Goal: Obtain resource: Obtain resource

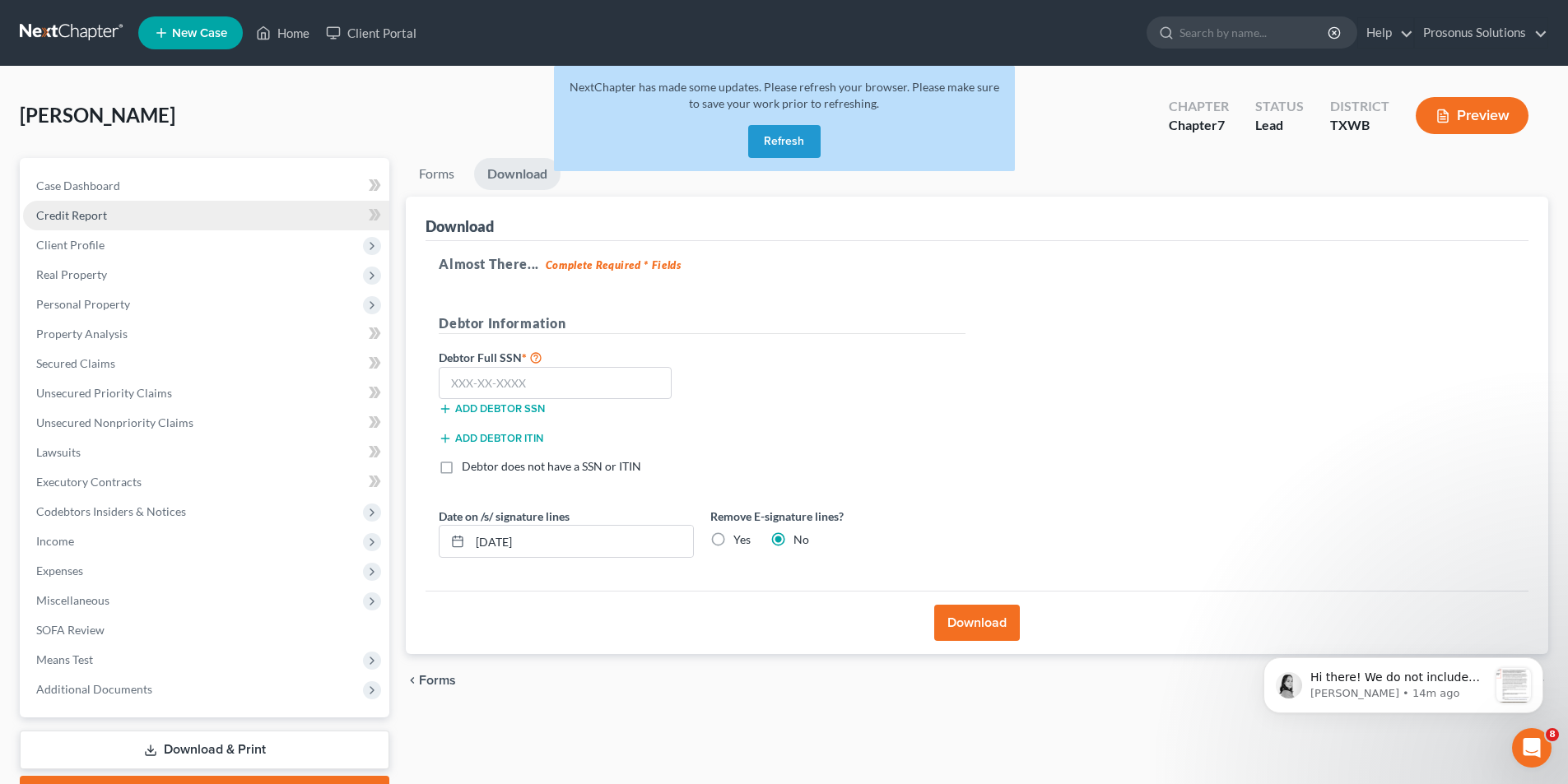
click at [82, 222] on span "Credit Report" at bounding box center [72, 215] width 71 height 14
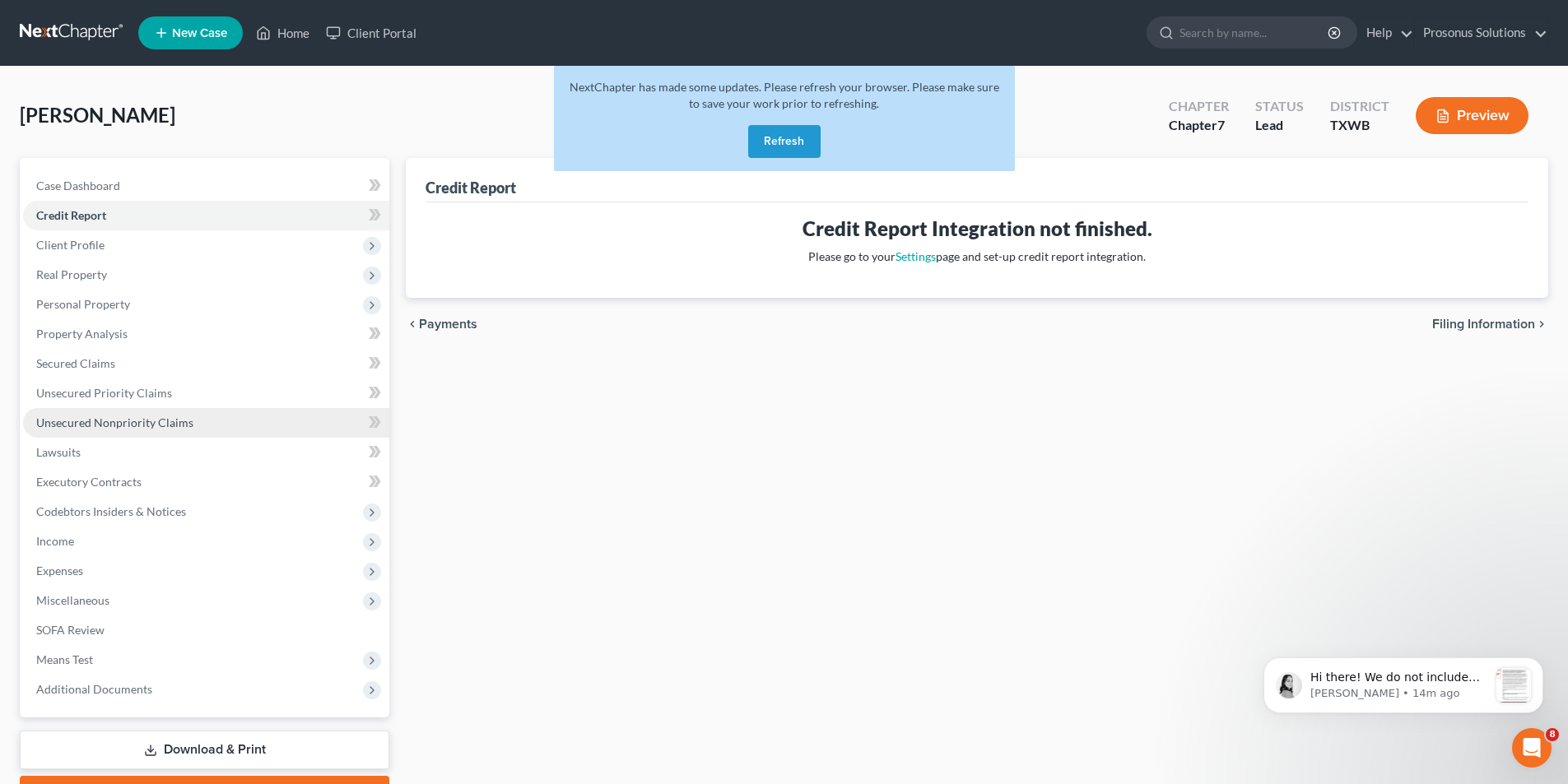
click at [81, 417] on span "Unsecured Nonpriority Claims" at bounding box center [115, 422] width 157 height 14
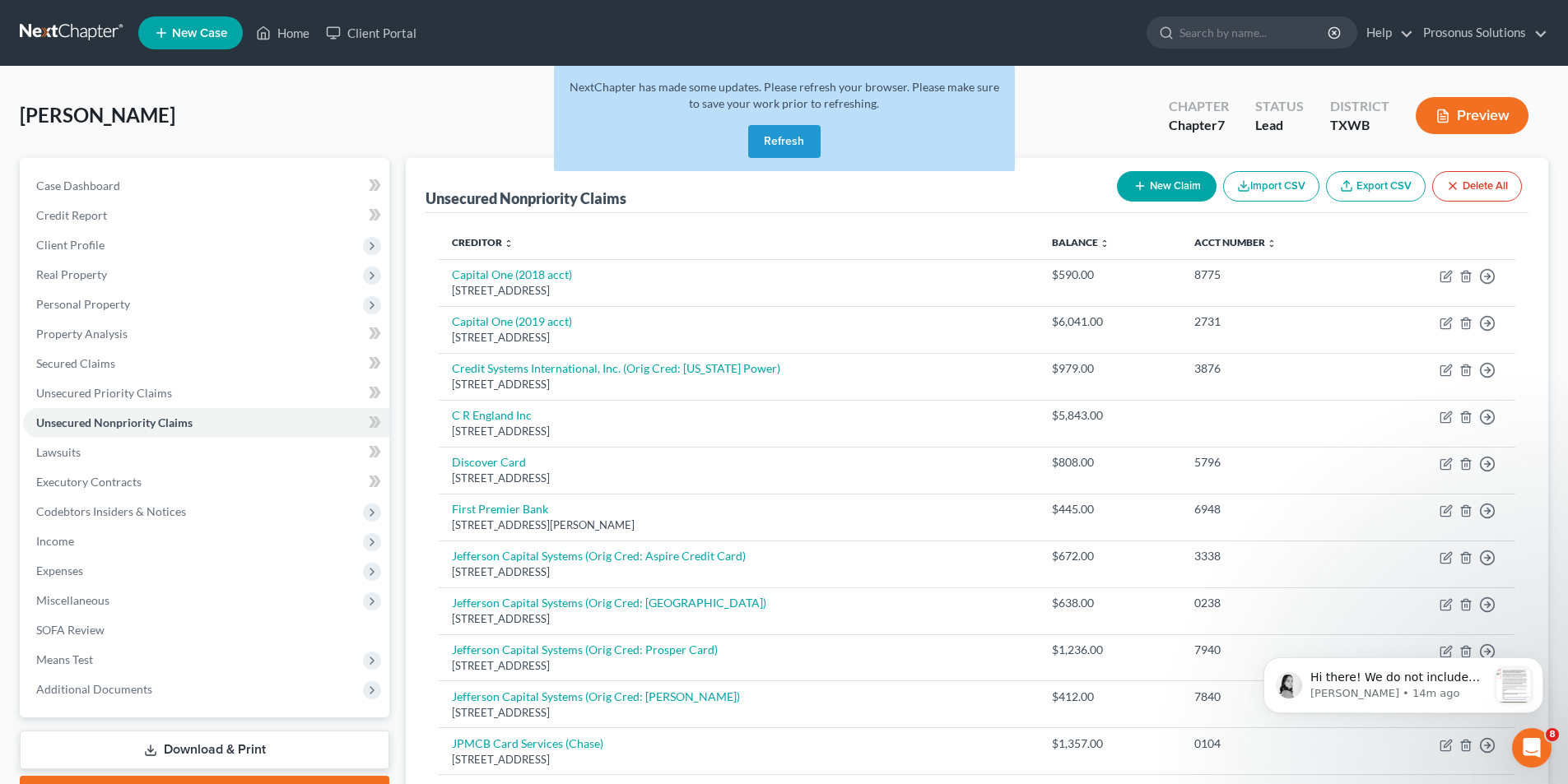
click at [1456, 128] on button "Preview" at bounding box center [1472, 116] width 112 height 37
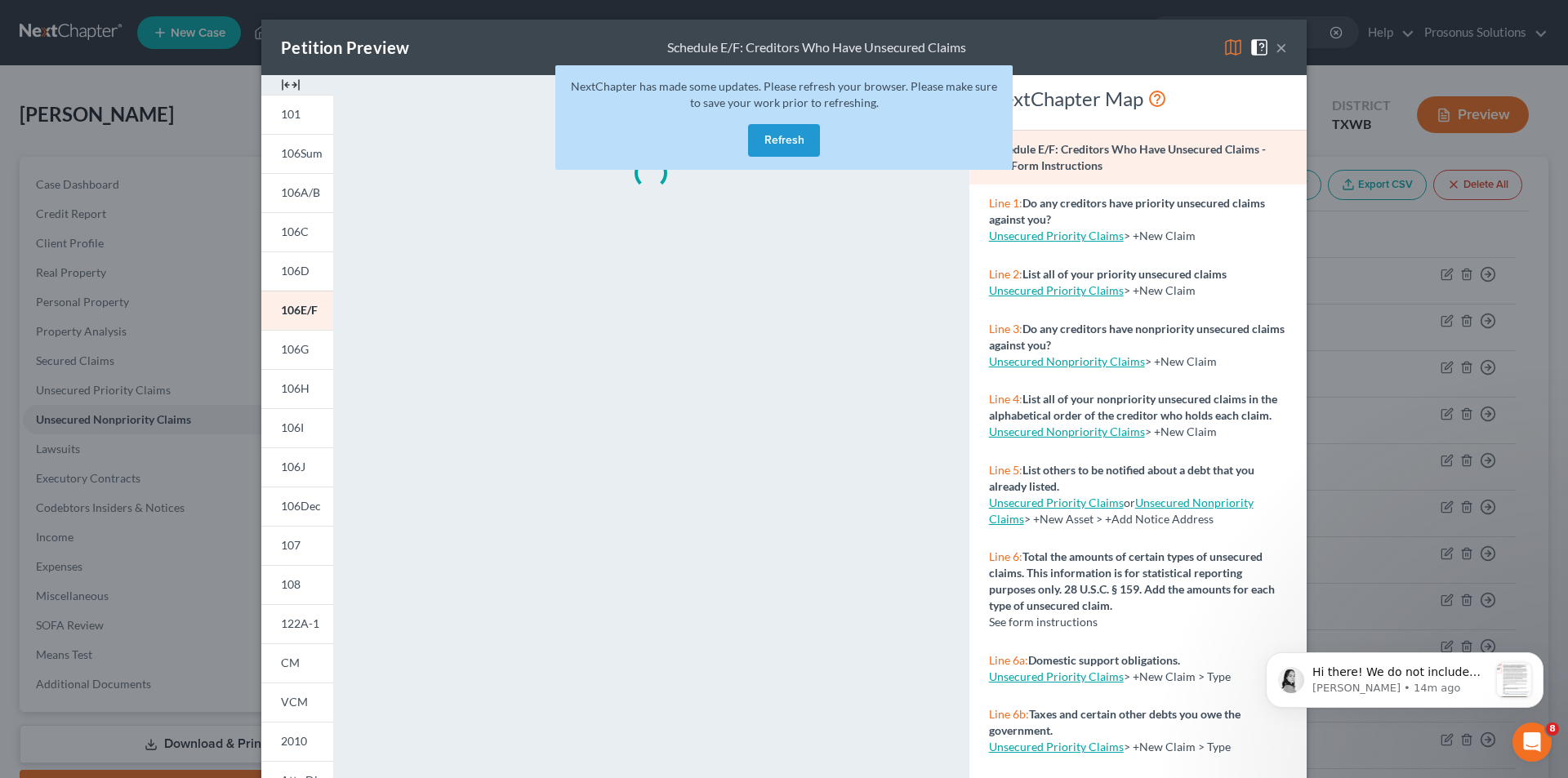
click at [776, 148] on button "Refresh" at bounding box center [784, 140] width 72 height 33
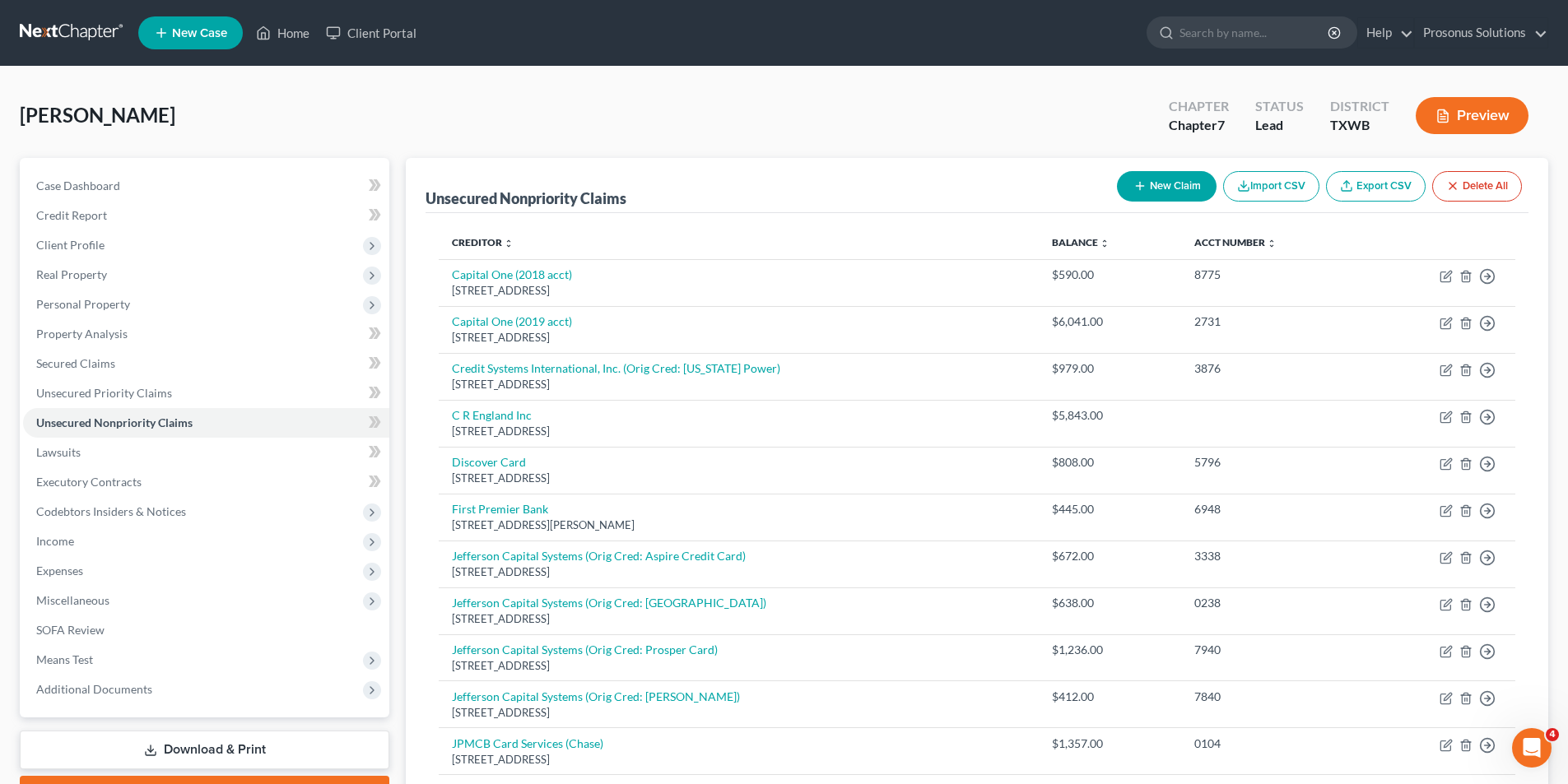
click at [1481, 103] on button "Preview" at bounding box center [1472, 116] width 112 height 37
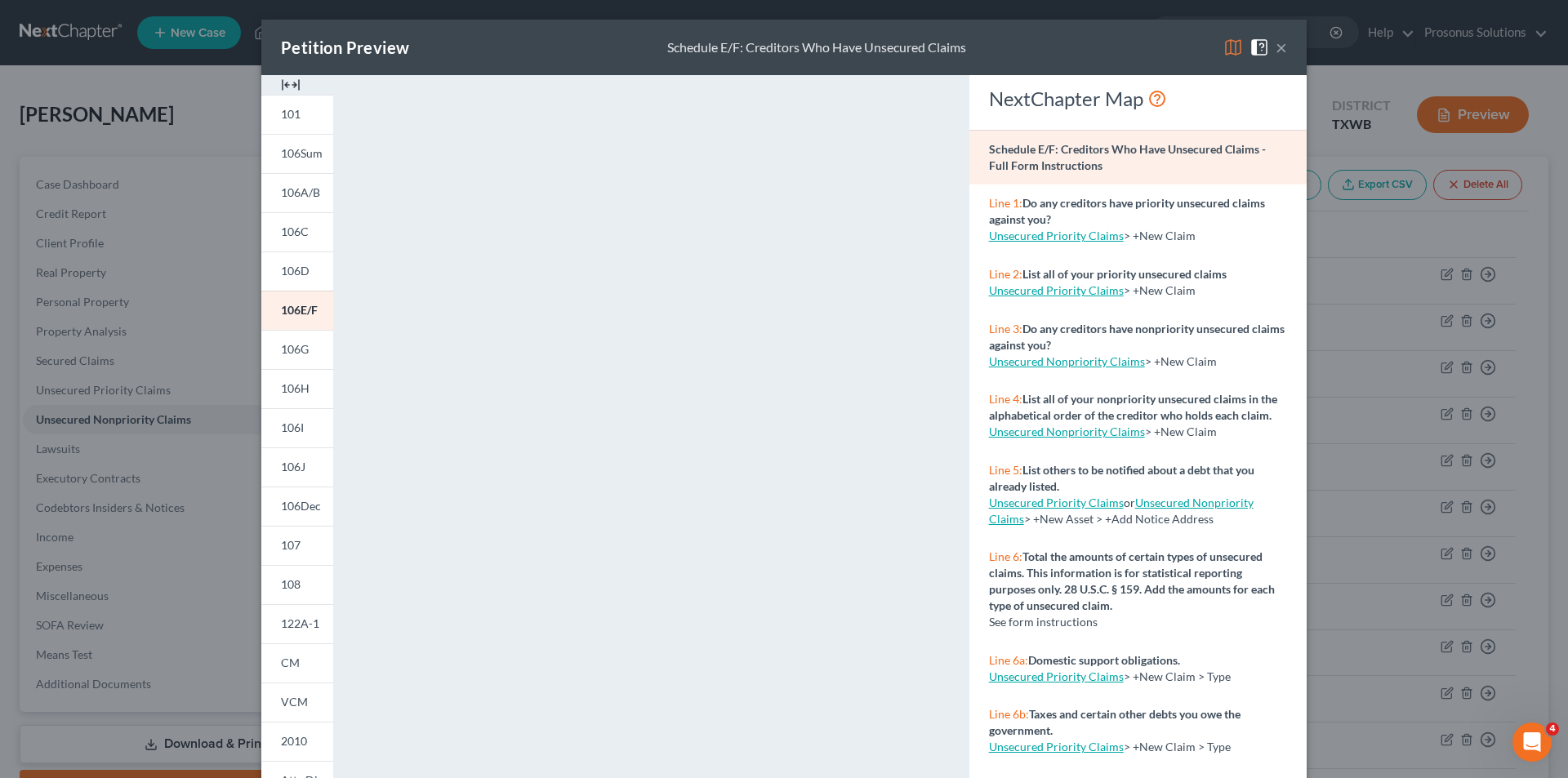
click at [1278, 43] on button "×" at bounding box center [1282, 47] width 12 height 19
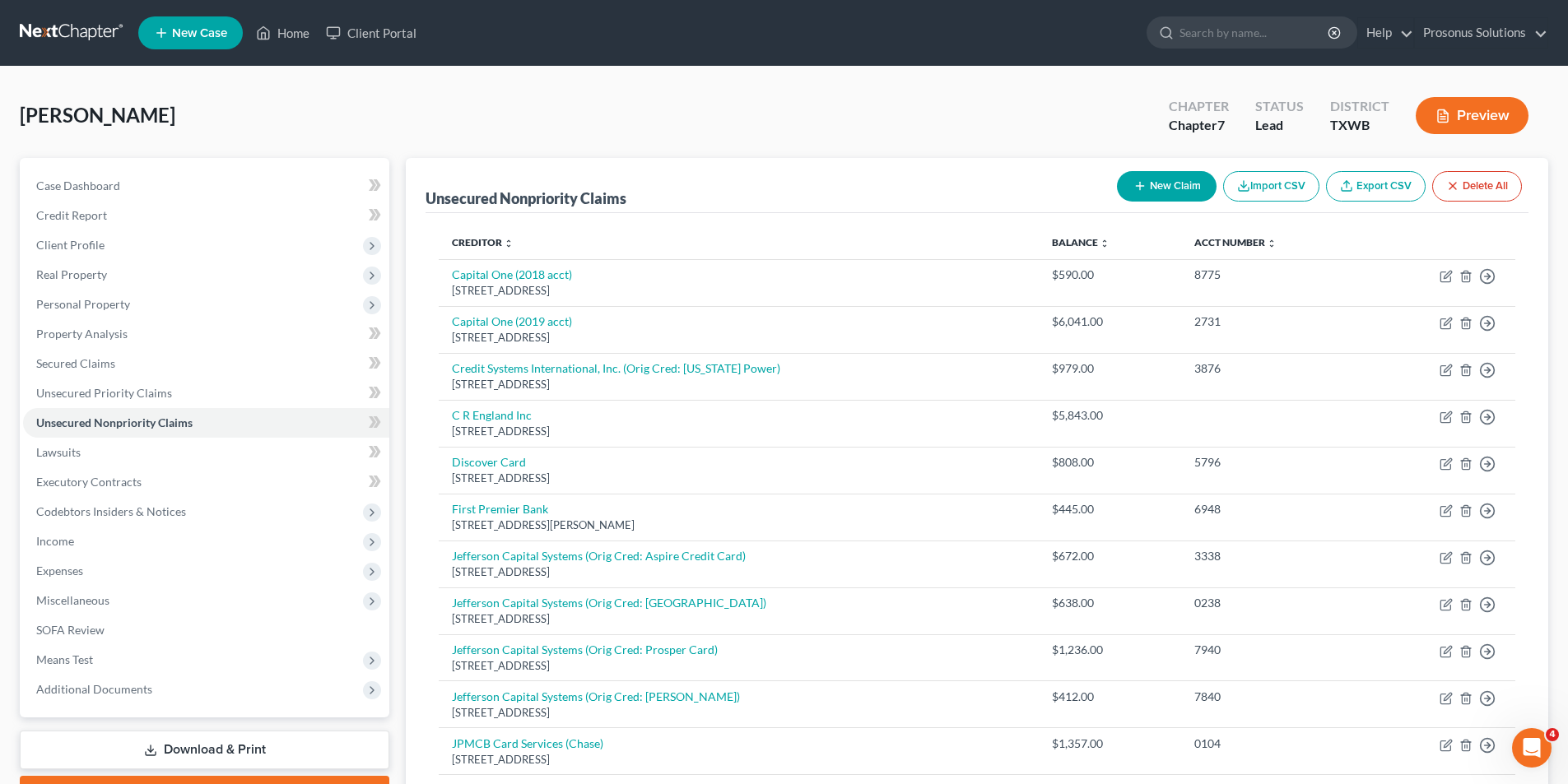
click at [178, 748] on link "Download & Print" at bounding box center [204, 750] width 370 height 39
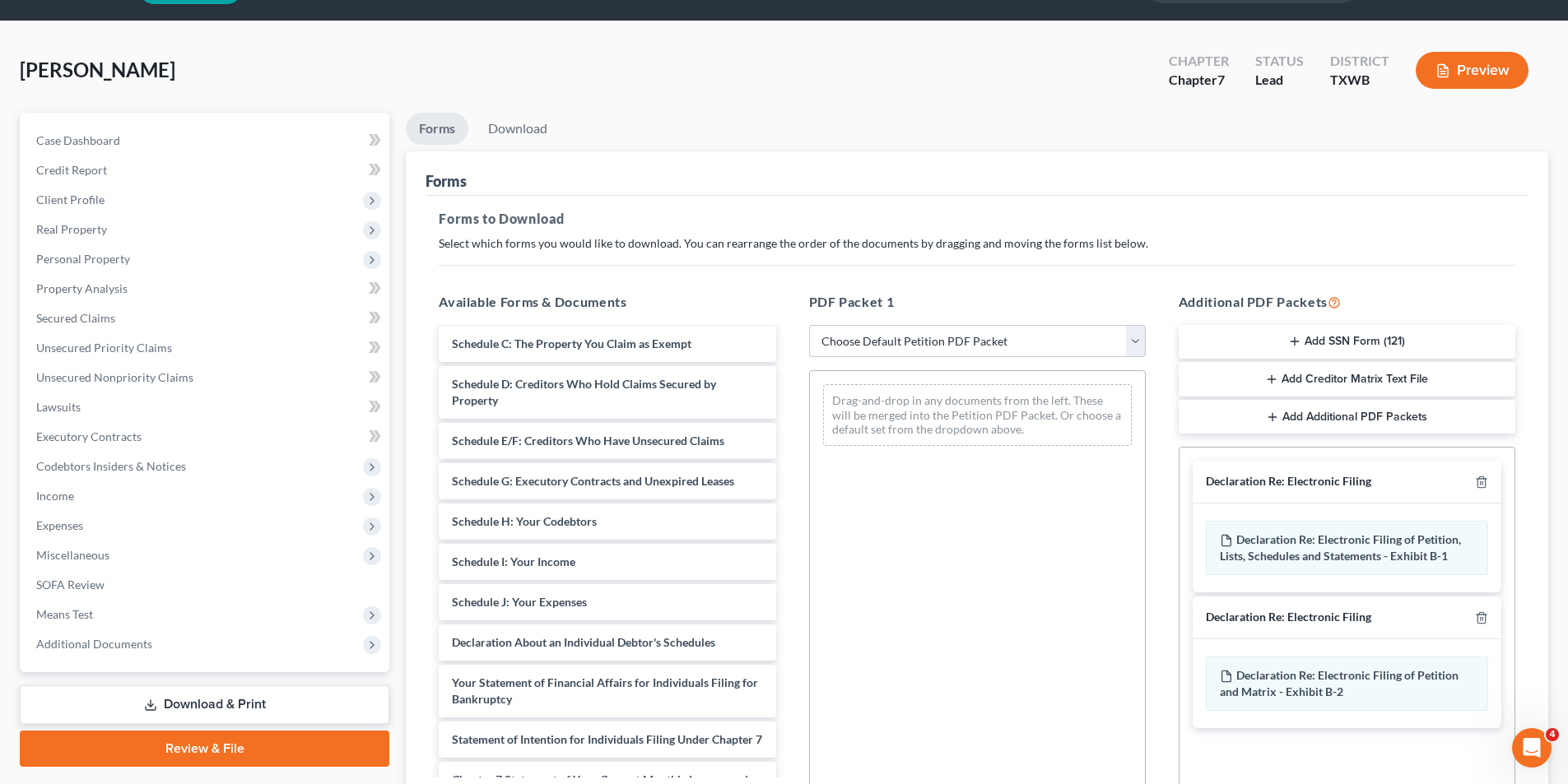
scroll to position [82, 0]
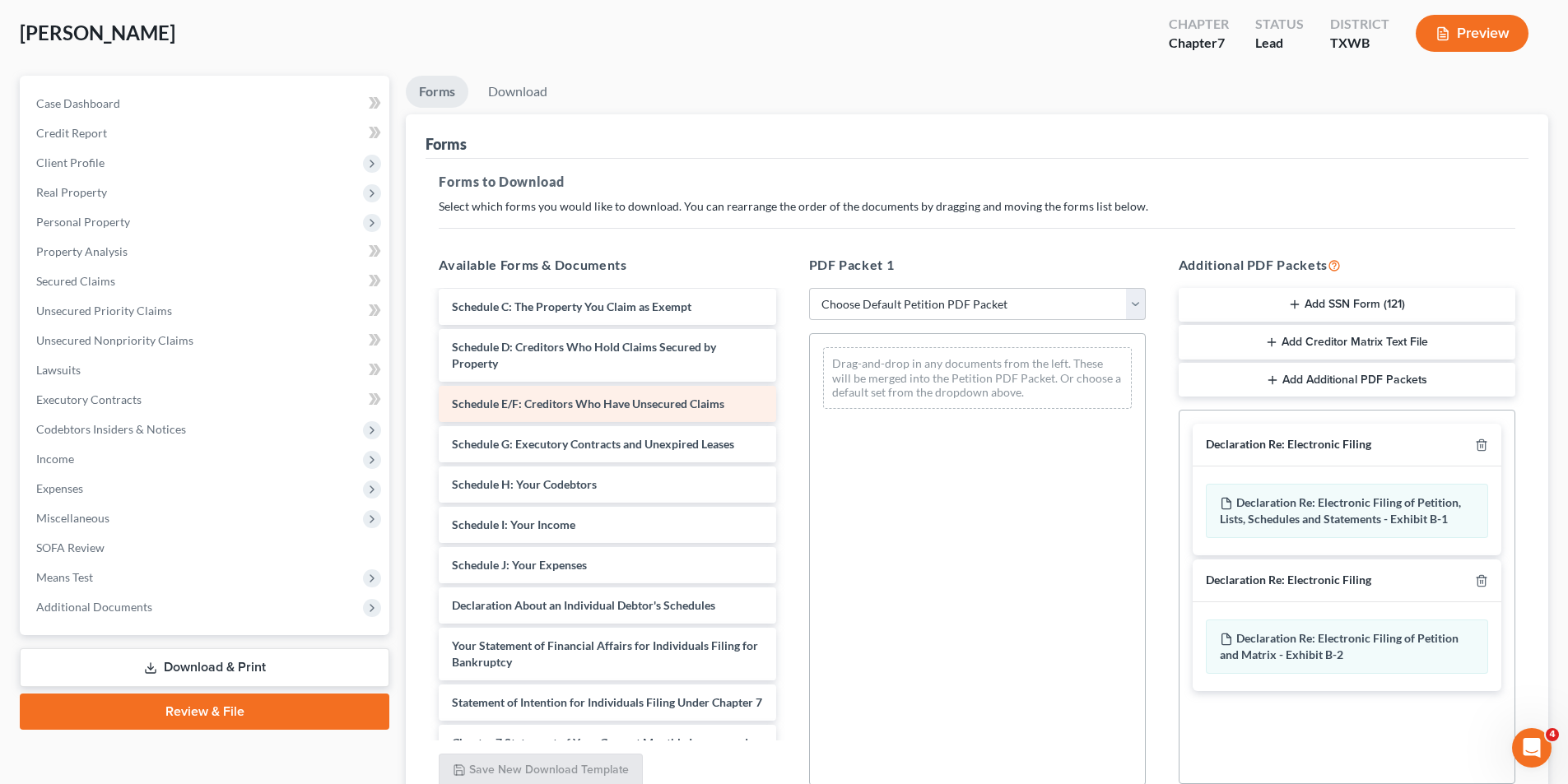
click at [677, 405] on span "Schedule E/F: Creditors Who Have Unsecured Claims" at bounding box center [588, 403] width 272 height 14
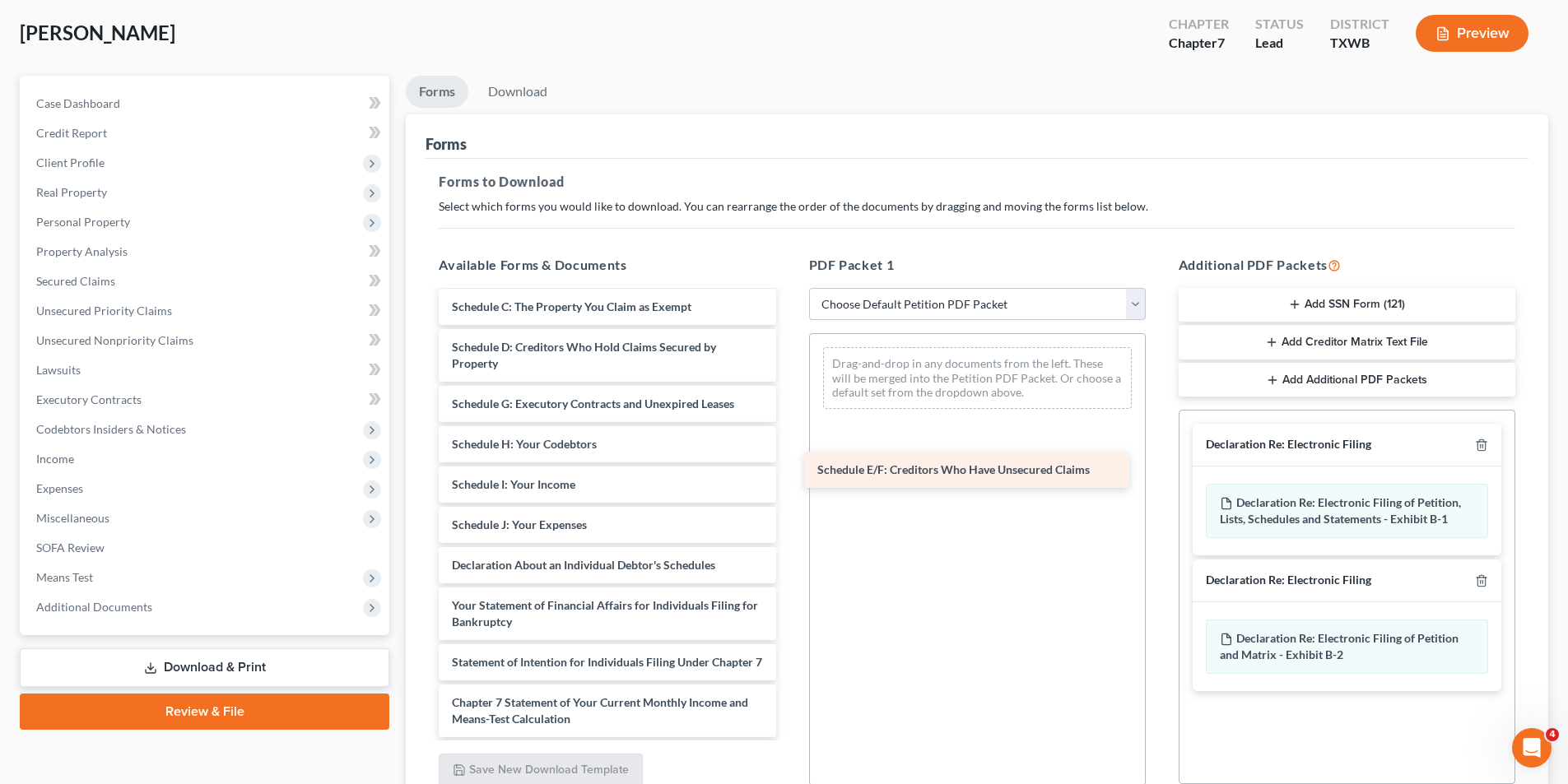
drag, startPoint x: 662, startPoint y: 399, endPoint x: 1029, endPoint y: 465, distance: 372.9
click at [788, 465] on div "Schedule E/F: Creditors Who Have Unsecured Claims Installments Fee Sheets Volun…" at bounding box center [606, 521] width 363 height 787
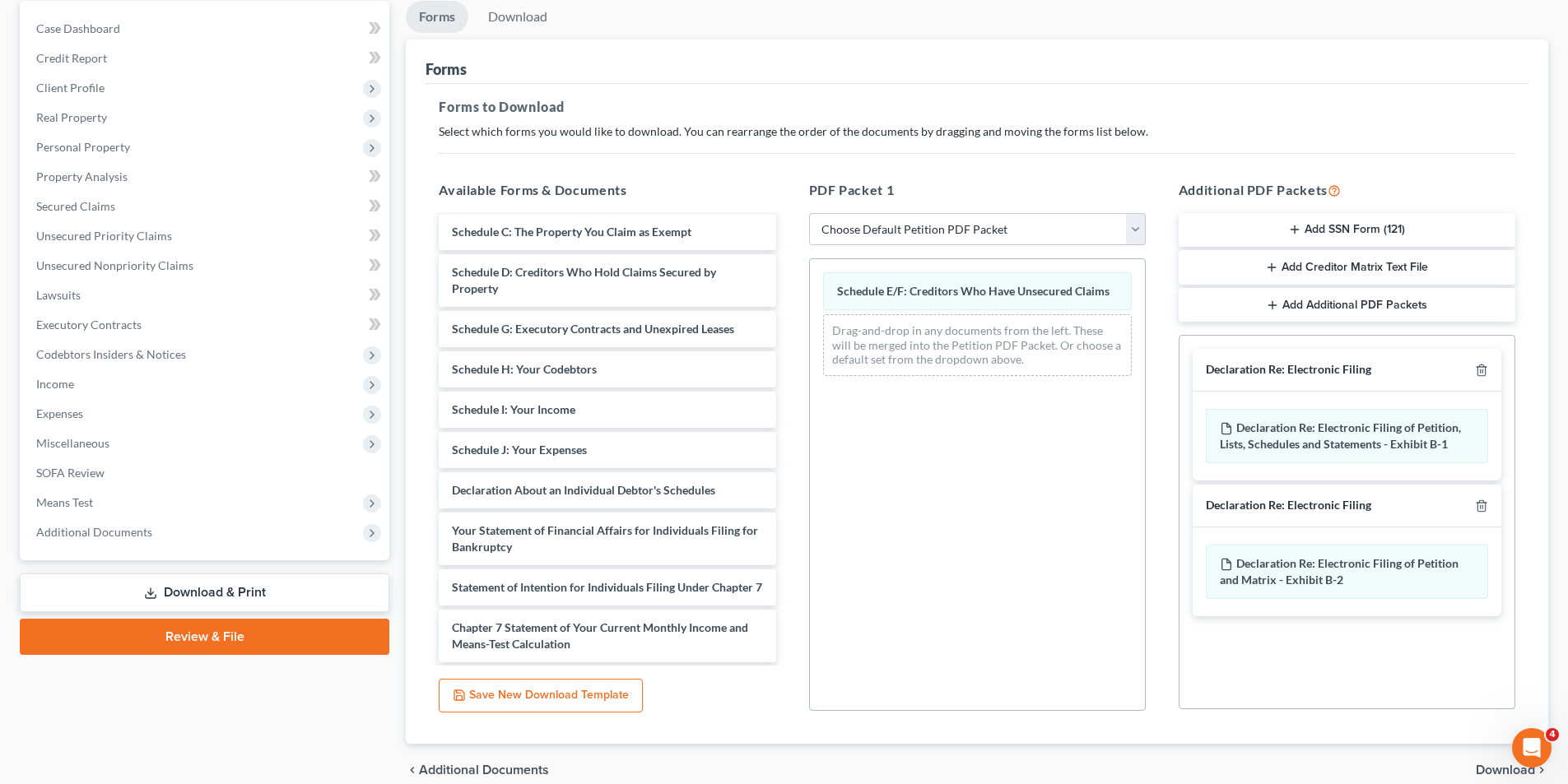
scroll to position [0, 0]
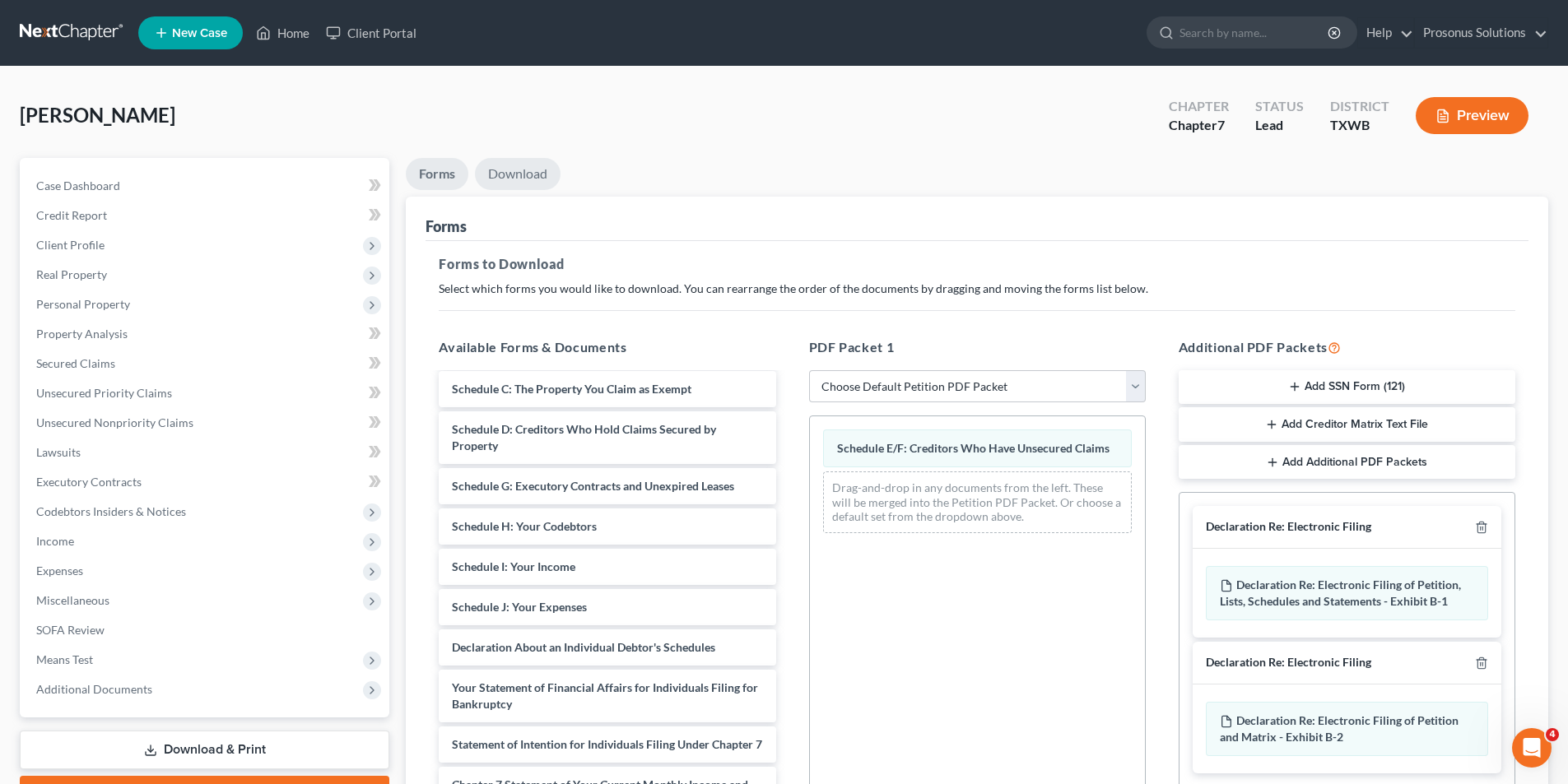
click at [530, 171] on link "Download" at bounding box center [518, 174] width 85 height 32
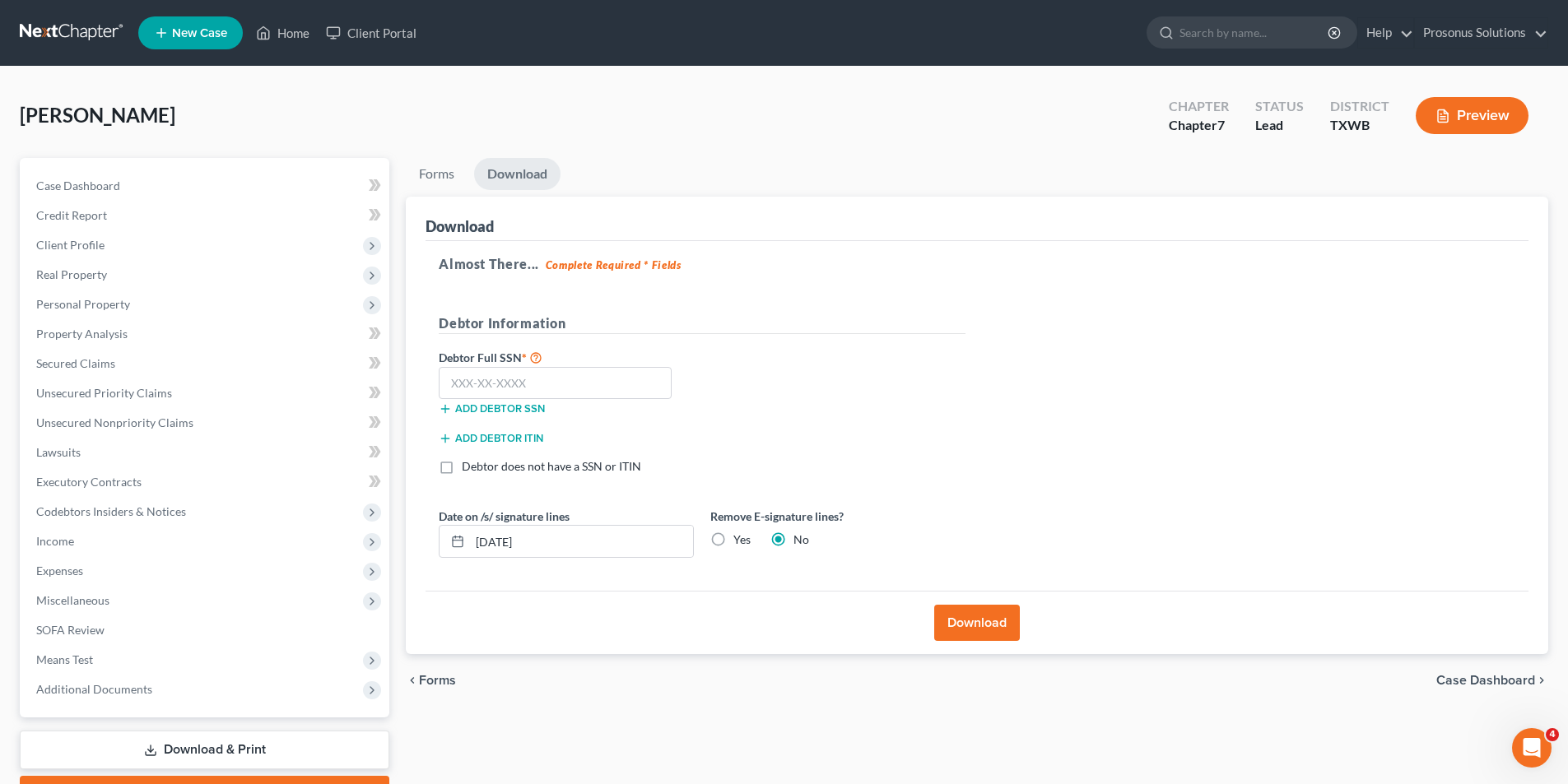
click at [1010, 628] on button "Download" at bounding box center [977, 622] width 85 height 36
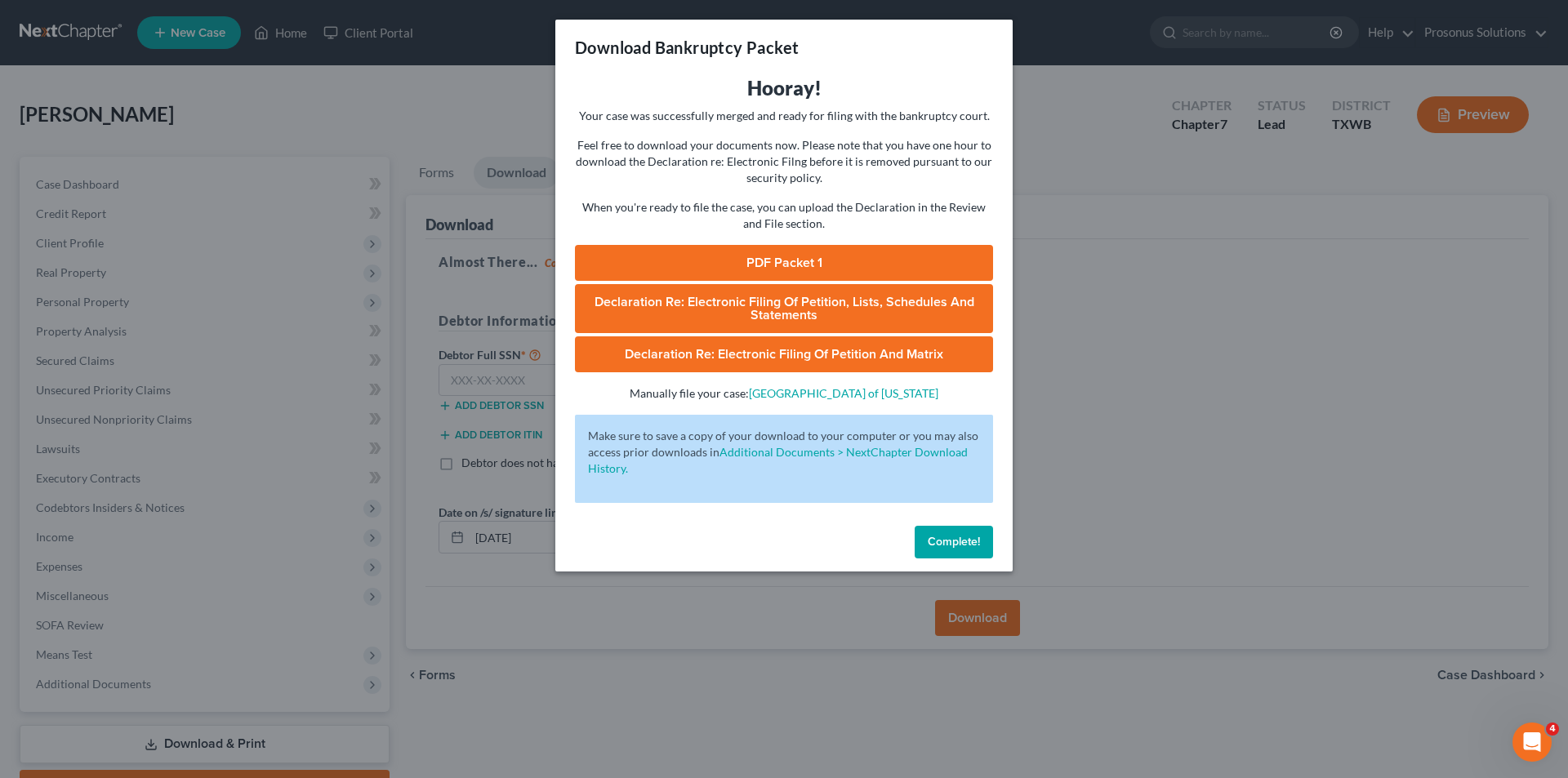
click at [814, 263] on link "PDF Packet 1" at bounding box center [784, 263] width 418 height 36
click at [438, 103] on div "Download Bankruptcy Packet Hooray! Your case was successfully merged and ready …" at bounding box center [784, 389] width 1568 height 778
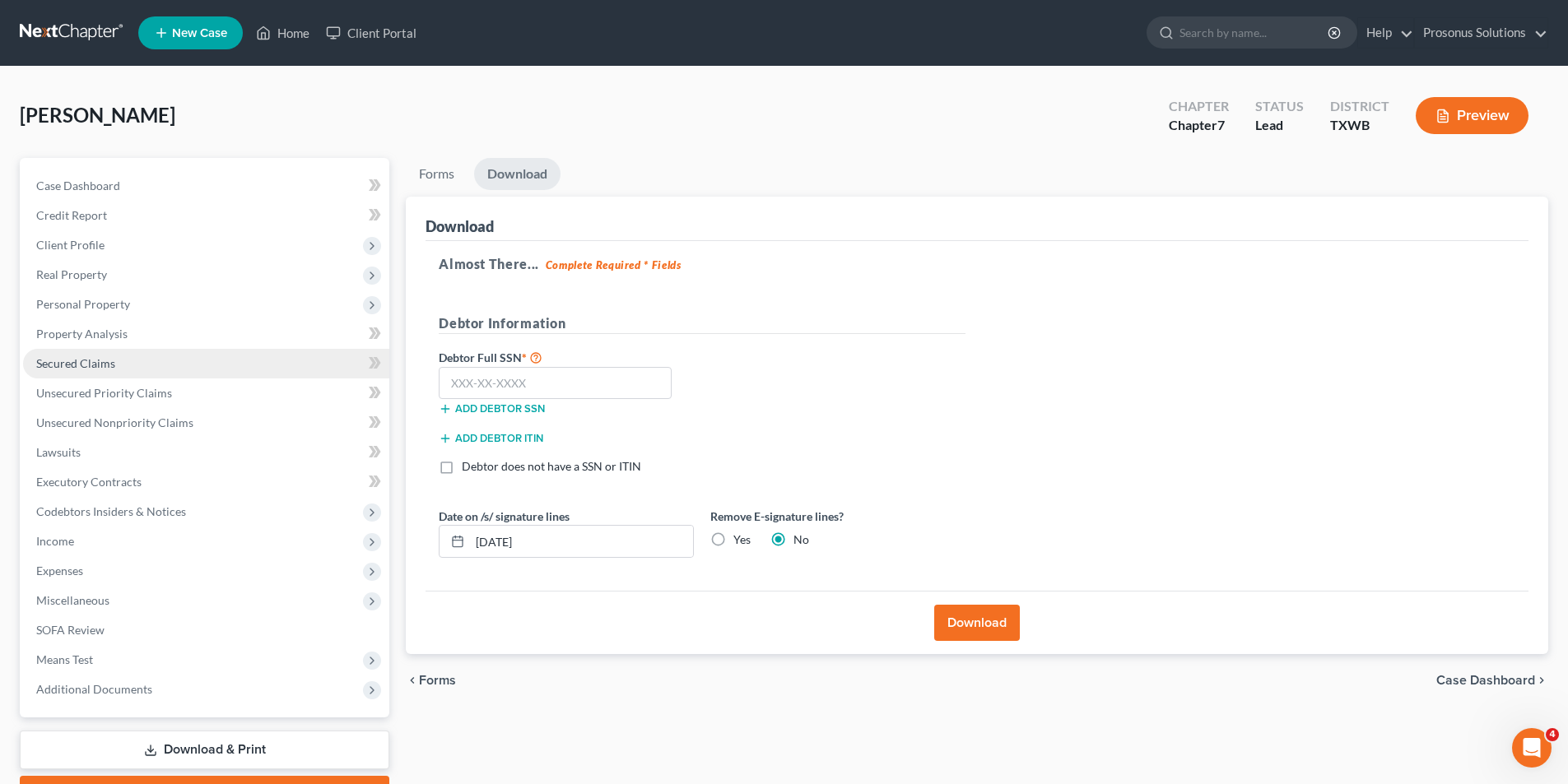
click at [84, 365] on span "Secured Claims" at bounding box center [75, 363] width 79 height 14
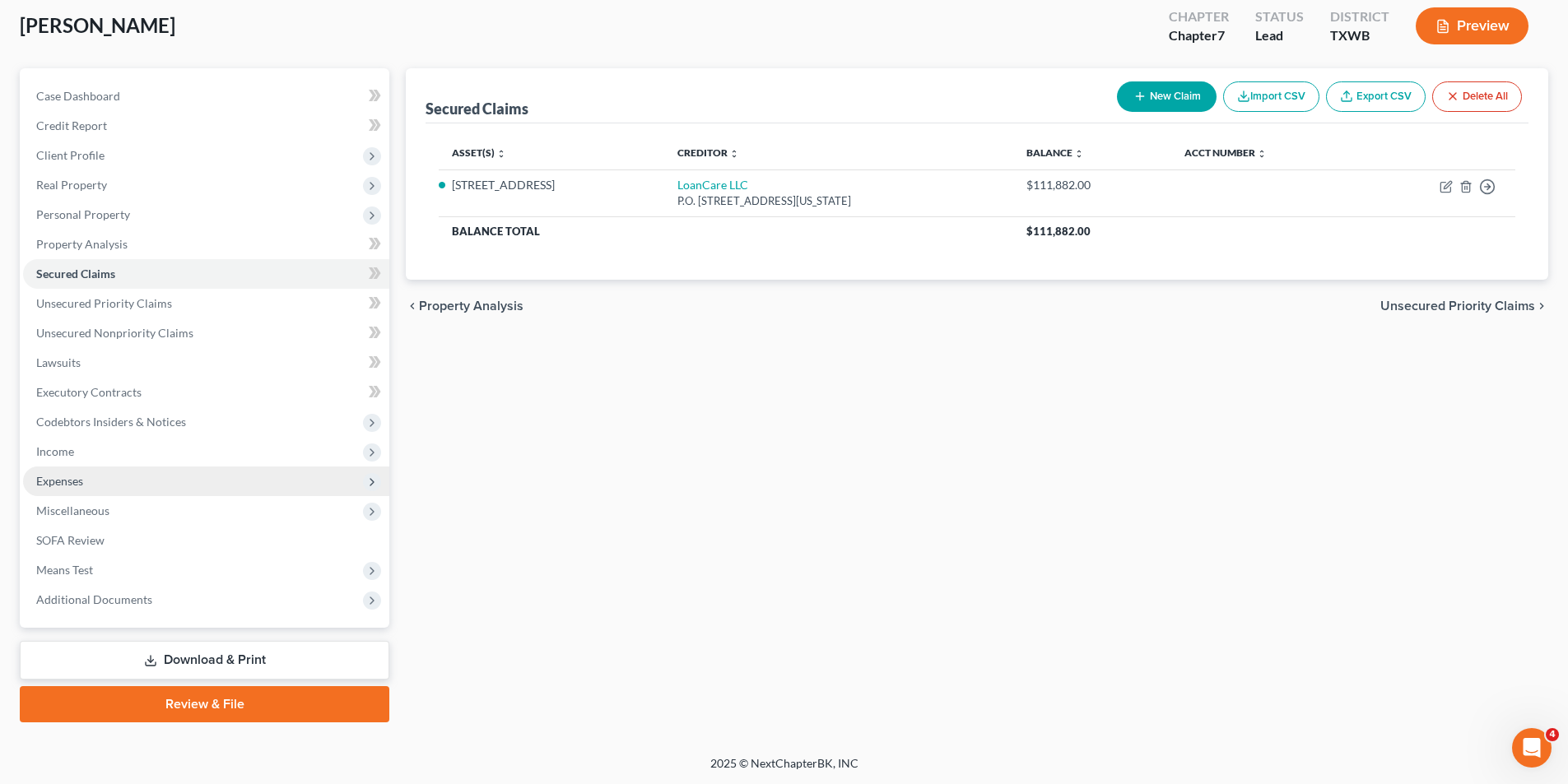
scroll to position [90, 0]
click at [249, 652] on link "Download & Print" at bounding box center [204, 660] width 370 height 39
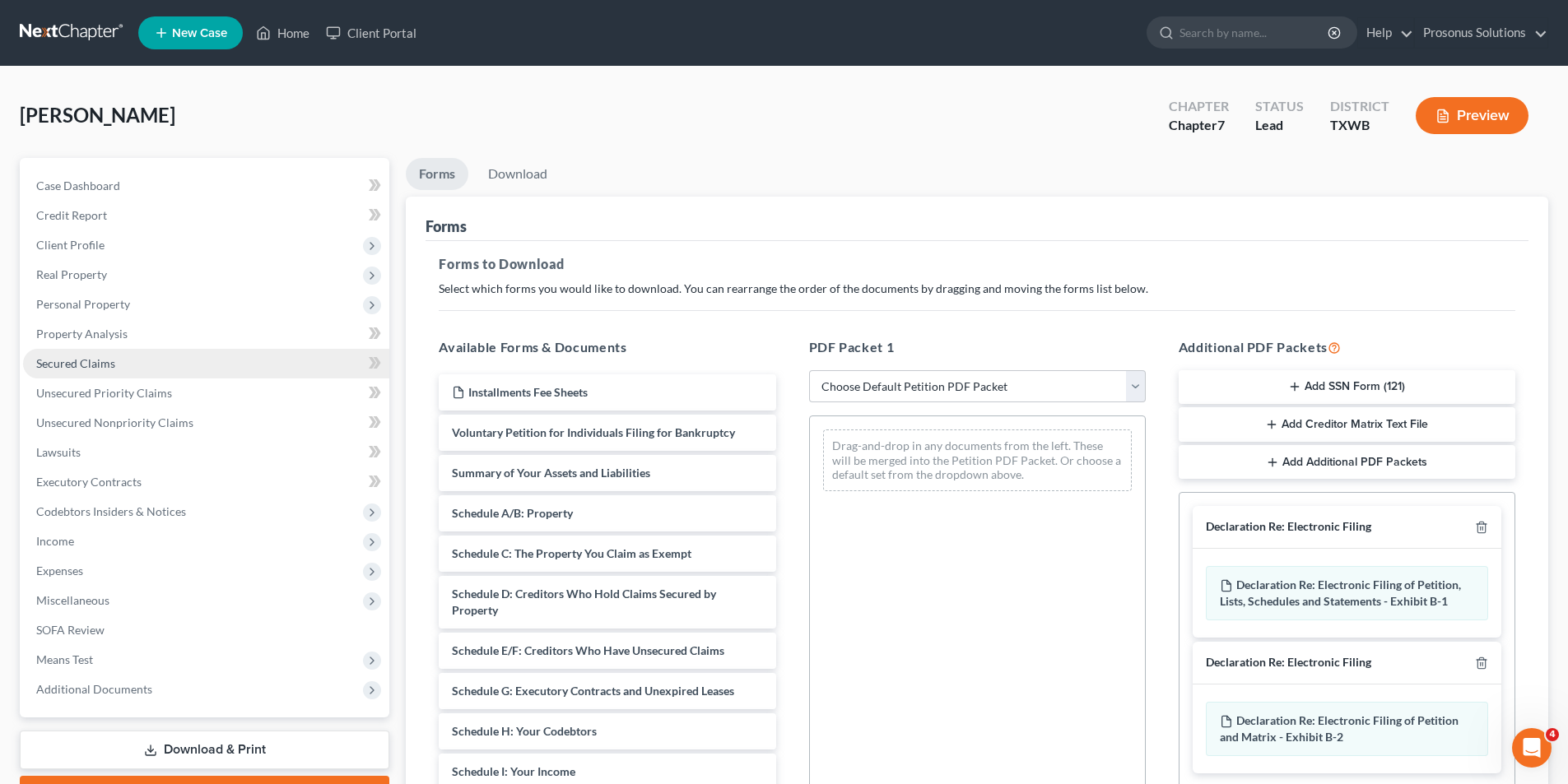
click at [93, 363] on span "Secured Claims" at bounding box center [75, 363] width 79 height 14
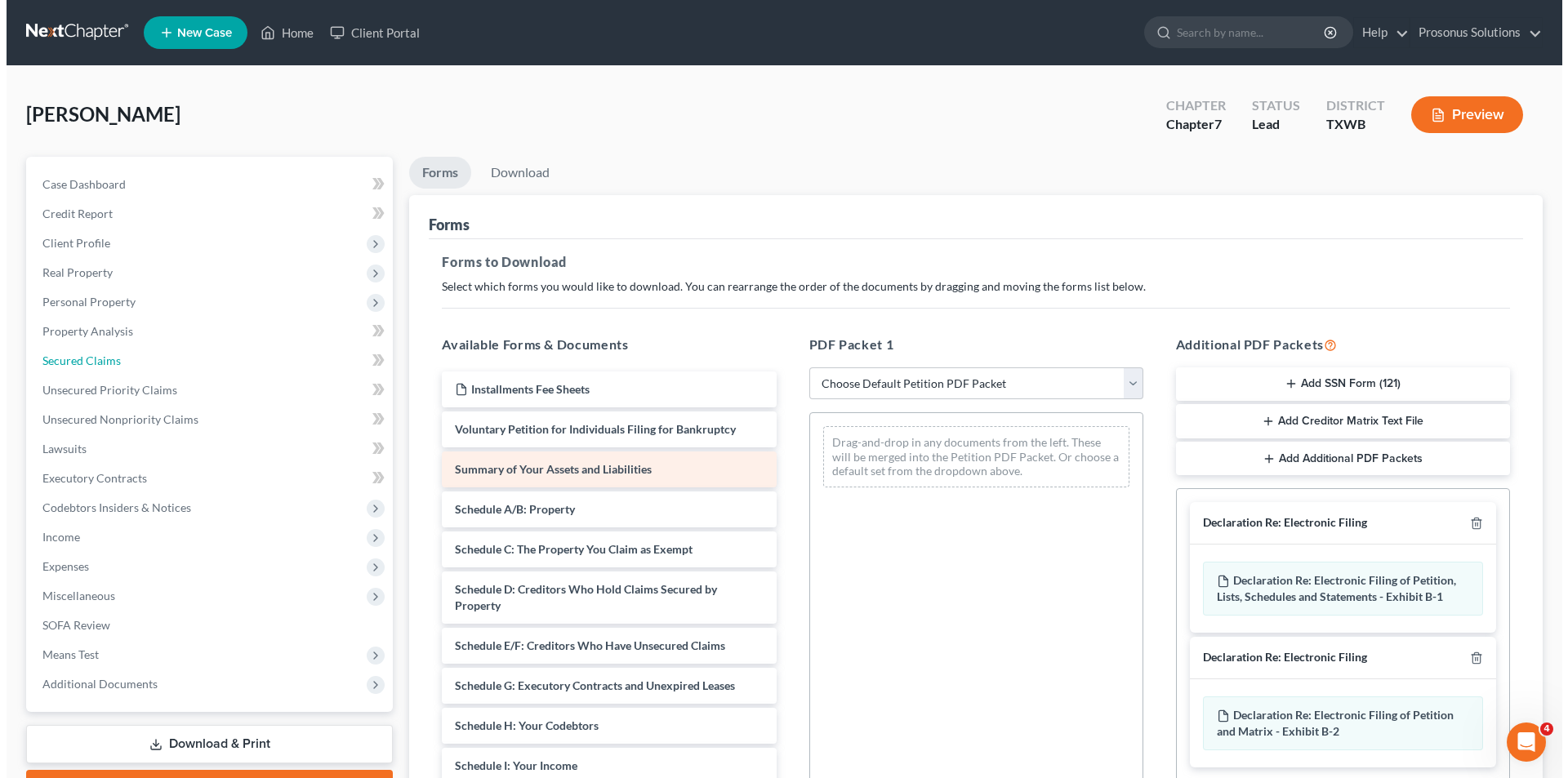
scroll to position [81, 0]
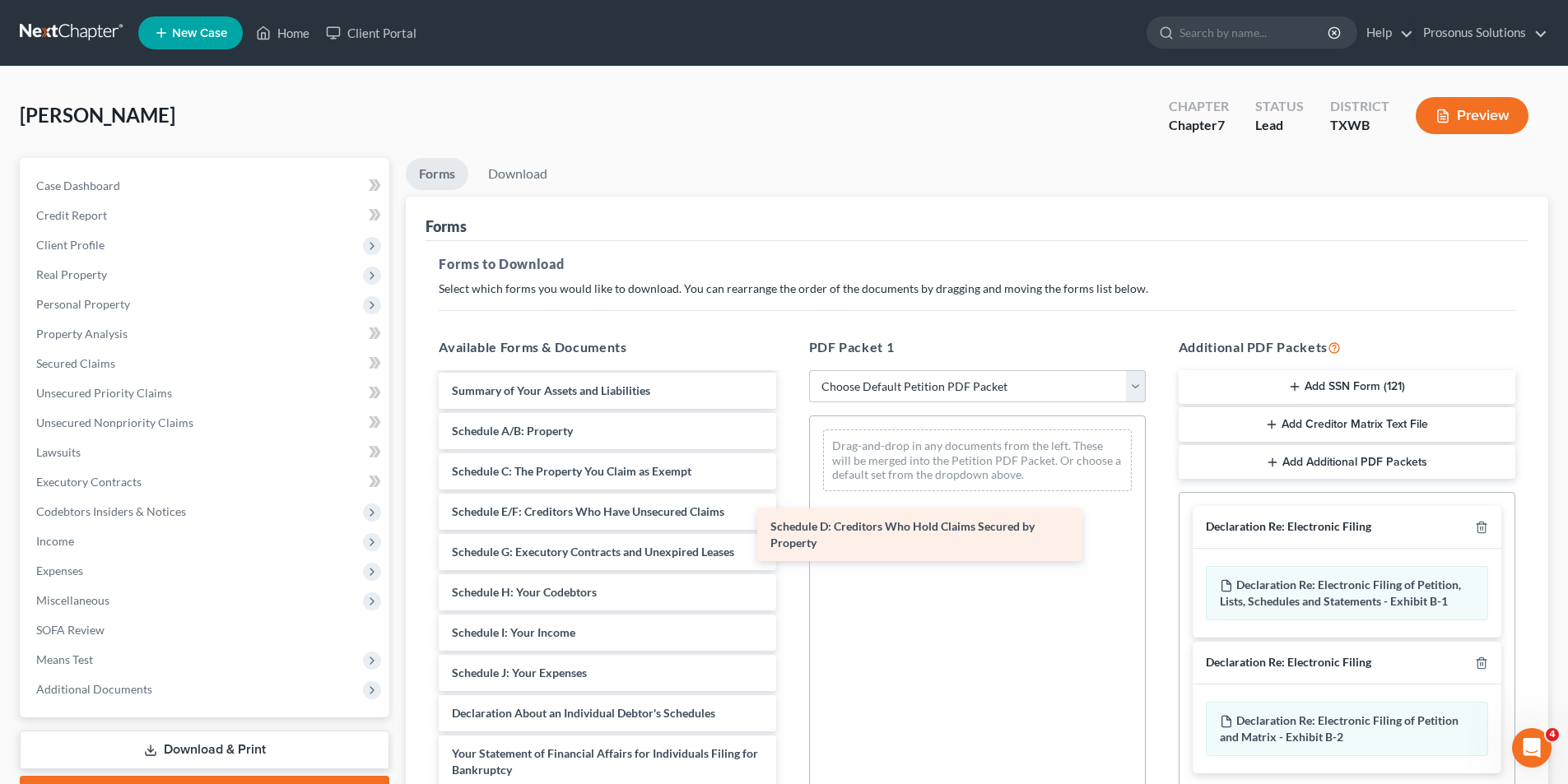
drag, startPoint x: 676, startPoint y: 520, endPoint x: 995, endPoint y: 535, distance: 319.4
click at [788, 535] on div "Schedule D: Creditors Who Hold Claims Secured by Property Installments Fee Shee…" at bounding box center [606, 677] width 363 height 771
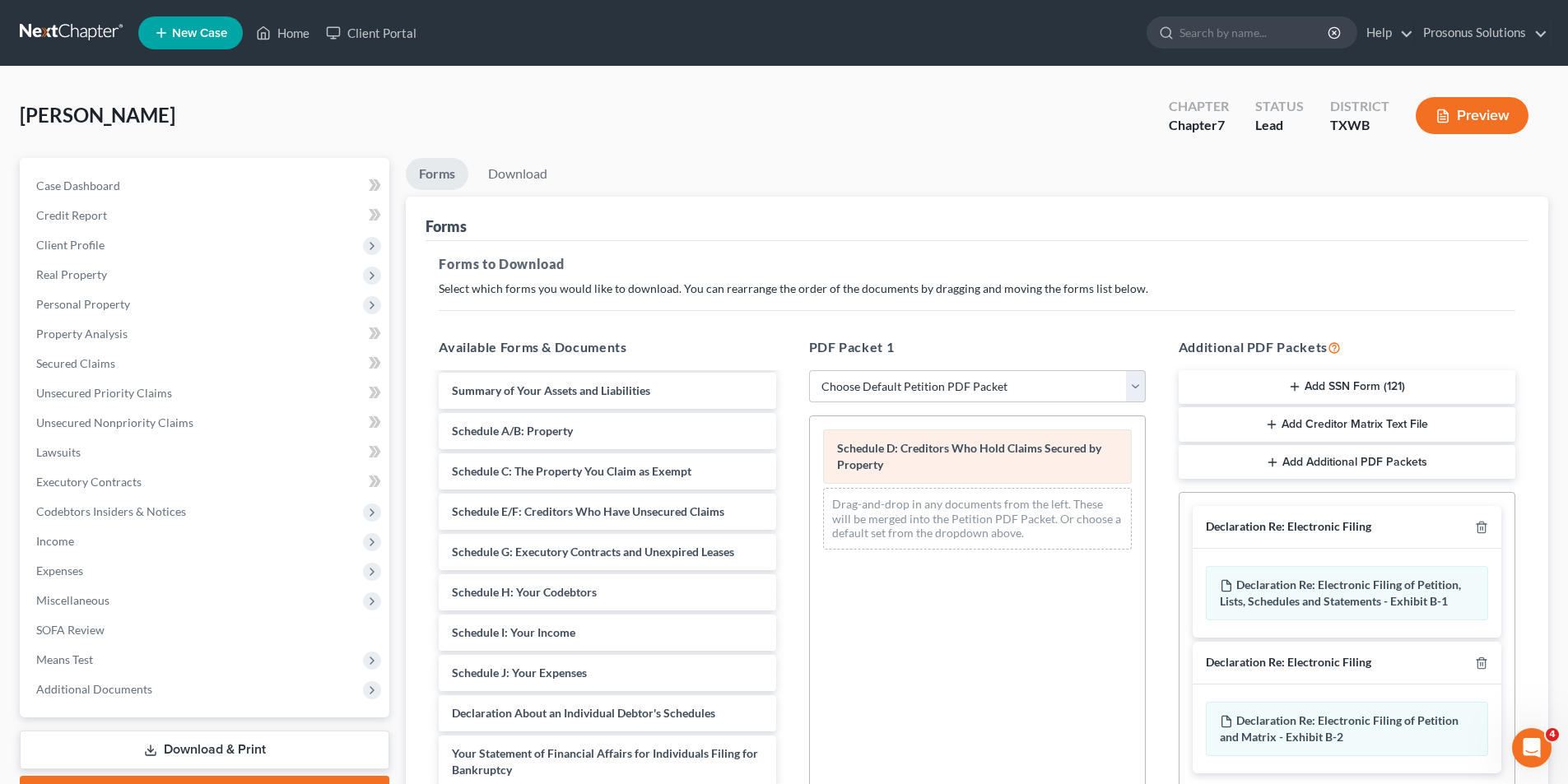
click at [1044, 452] on span "Schedule D: Creditors Who Hold Claims Secured by Property" at bounding box center [969, 457] width 264 height 30
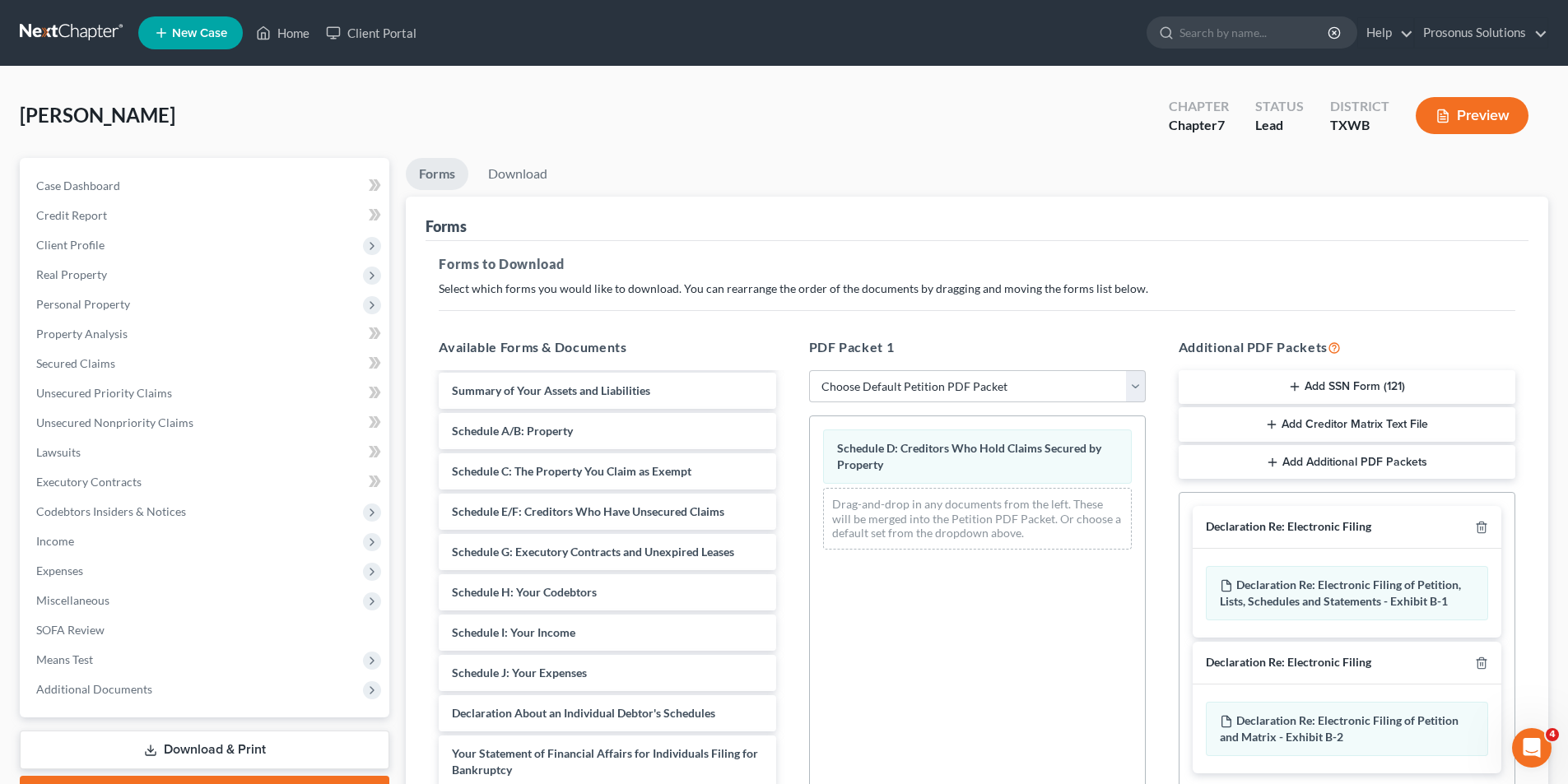
click at [1484, 117] on button "Preview" at bounding box center [1472, 116] width 112 height 37
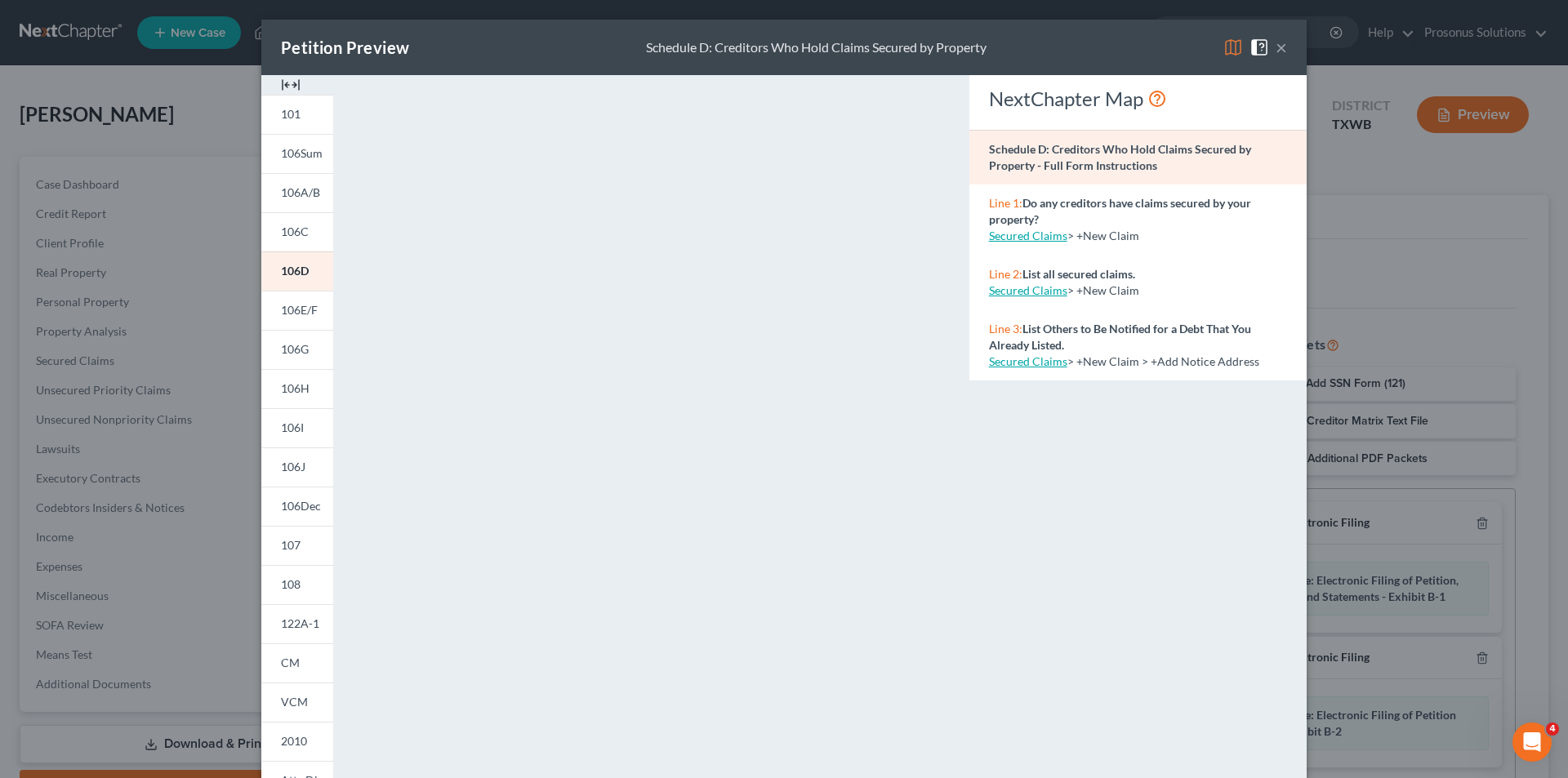
click at [1276, 46] on button "×" at bounding box center [1282, 47] width 12 height 19
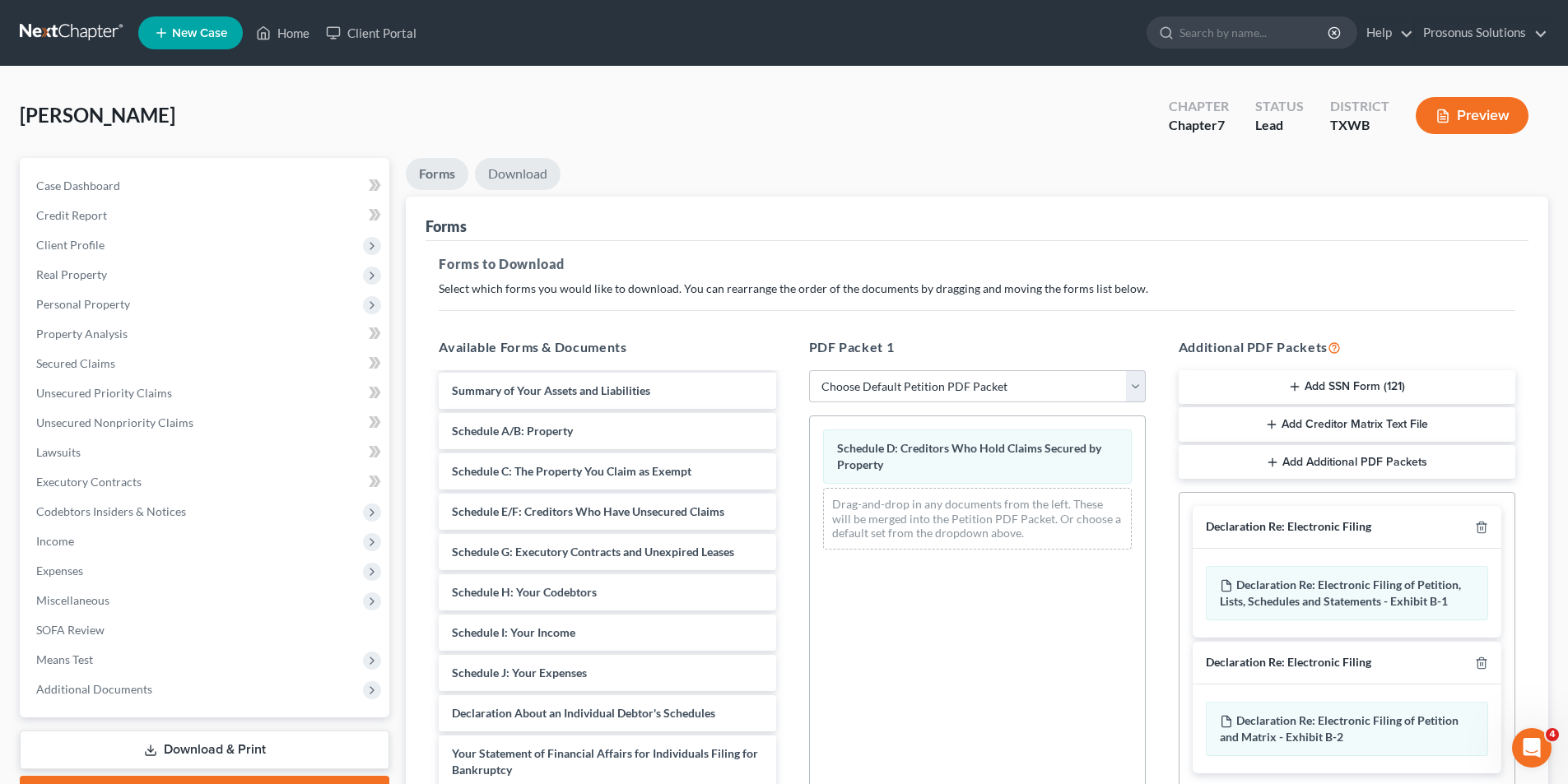
click at [522, 180] on link "Download" at bounding box center [518, 174] width 85 height 32
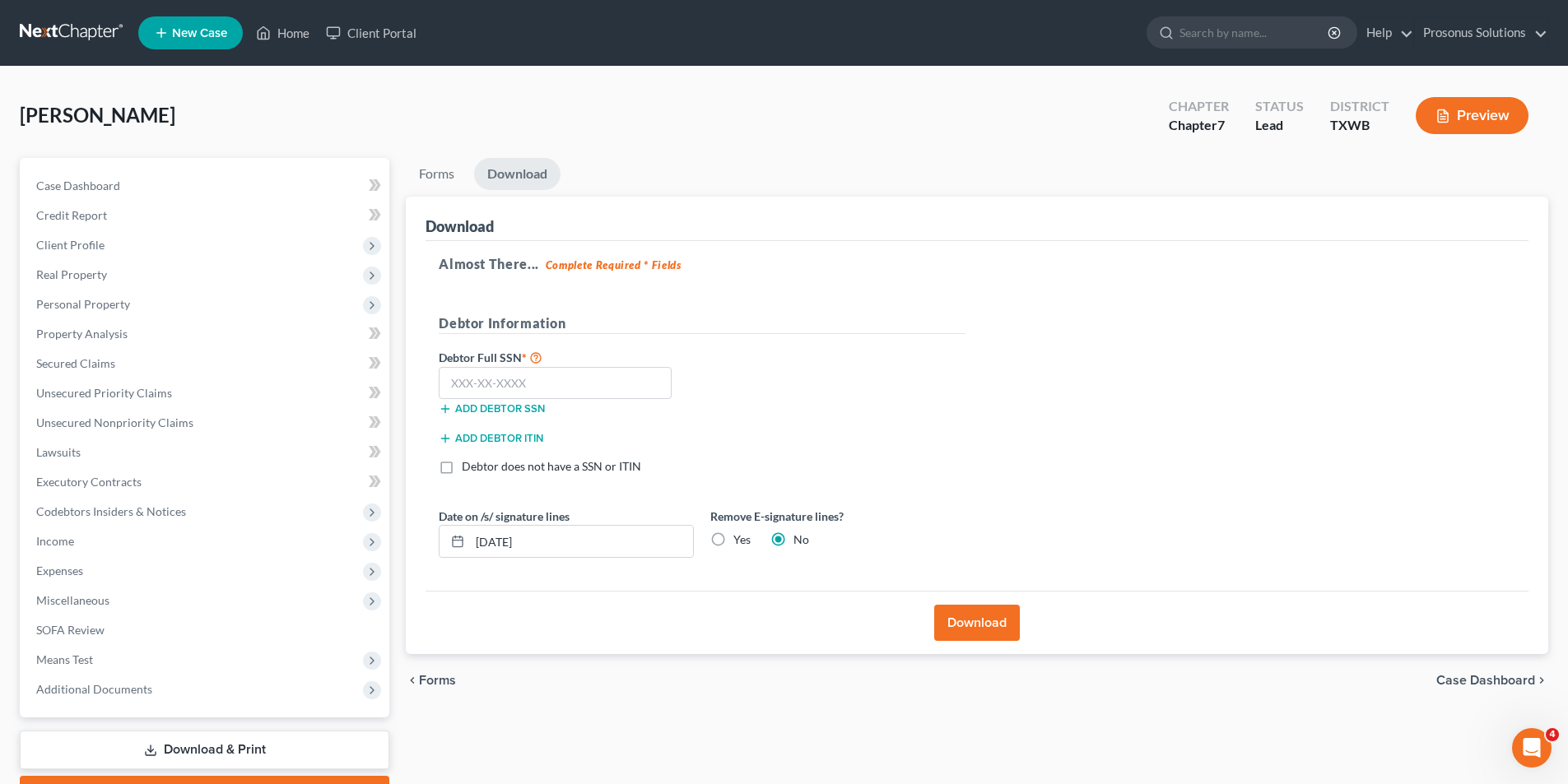
click at [996, 626] on button "Download" at bounding box center [977, 622] width 85 height 36
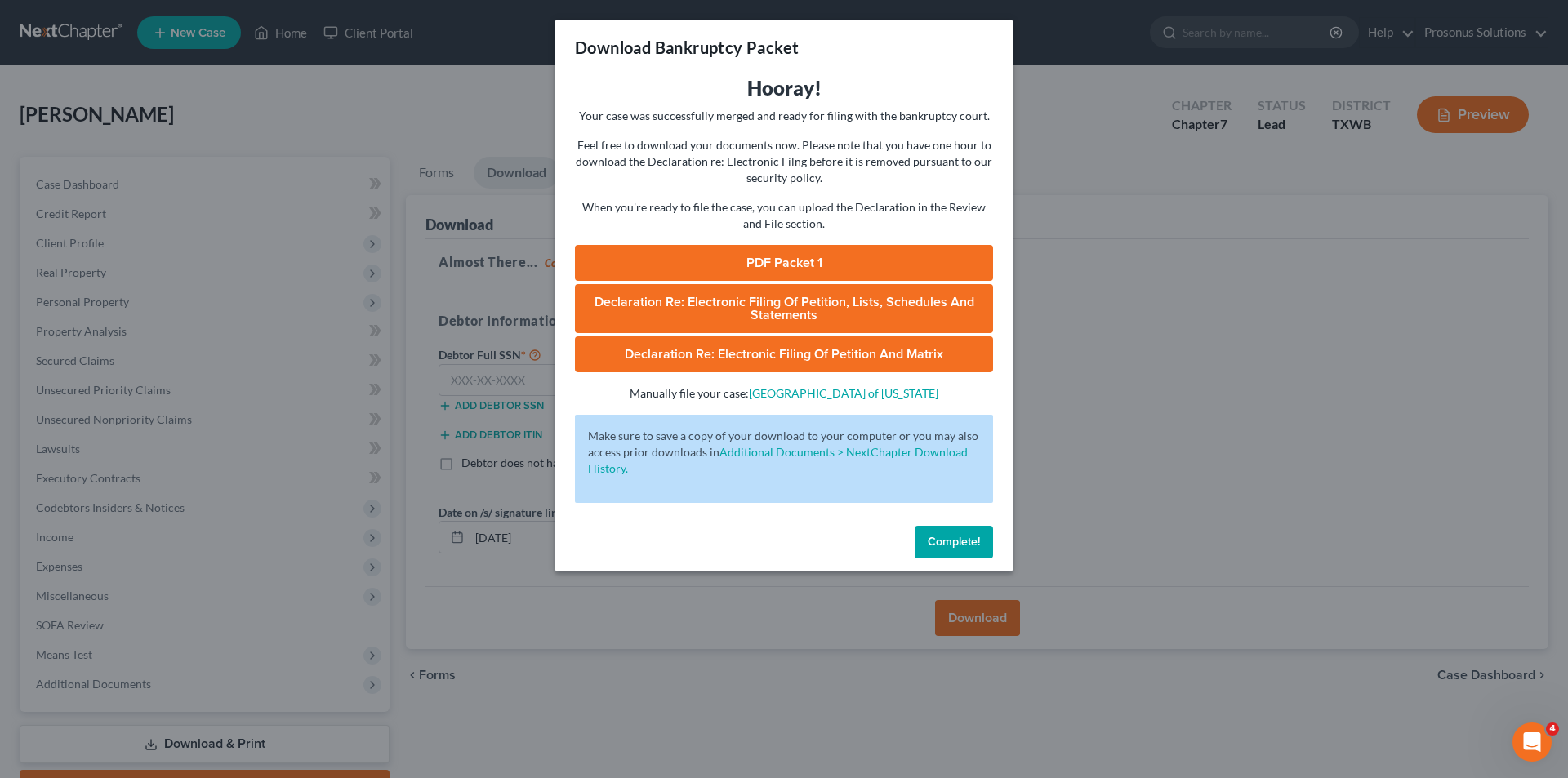
click at [808, 261] on link "PDF Packet 1" at bounding box center [784, 263] width 418 height 36
